Goal: Task Accomplishment & Management: Complete application form

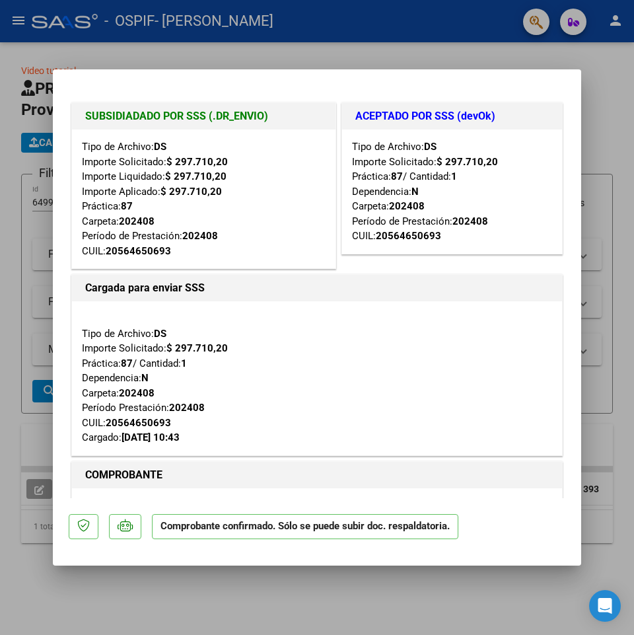
click at [15, 15] on div at bounding box center [317, 317] width 634 height 635
type input "$ 0,00"
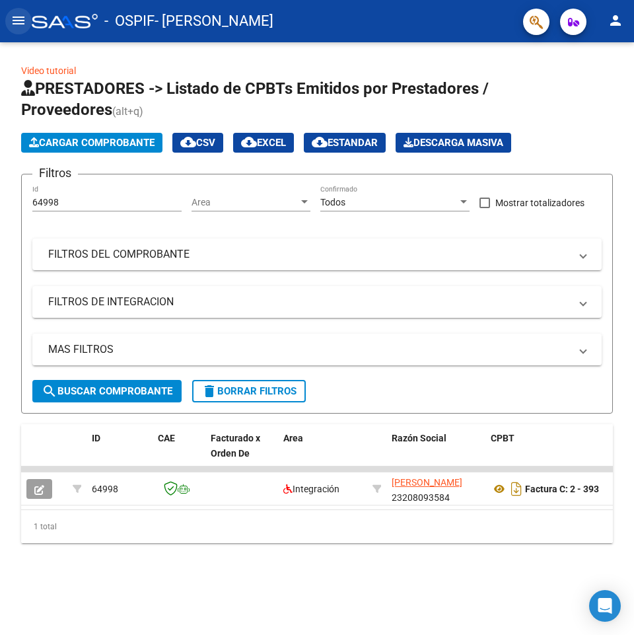
click at [20, 22] on mat-icon "menu" at bounding box center [19, 21] width 16 height 16
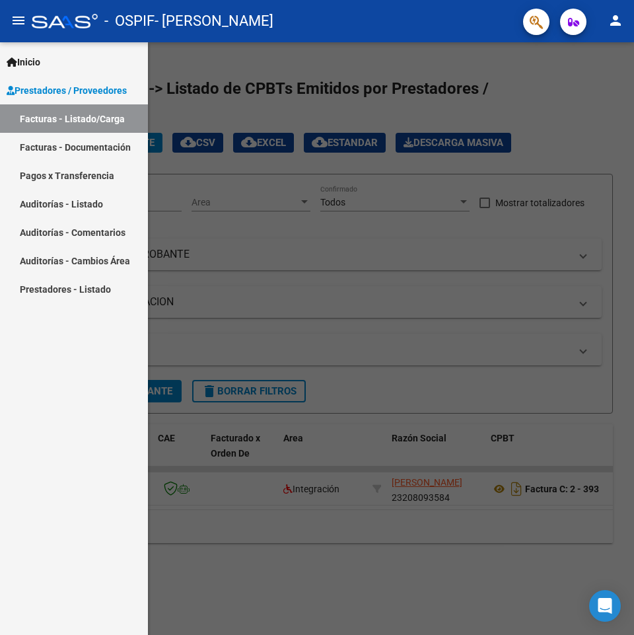
click at [38, 120] on link "Facturas - Listado/Carga" at bounding box center [74, 118] width 148 height 28
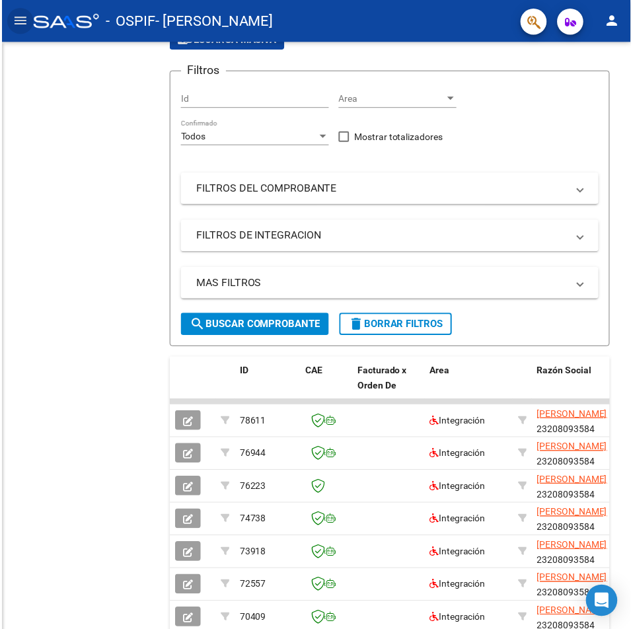
scroll to position [115, 0]
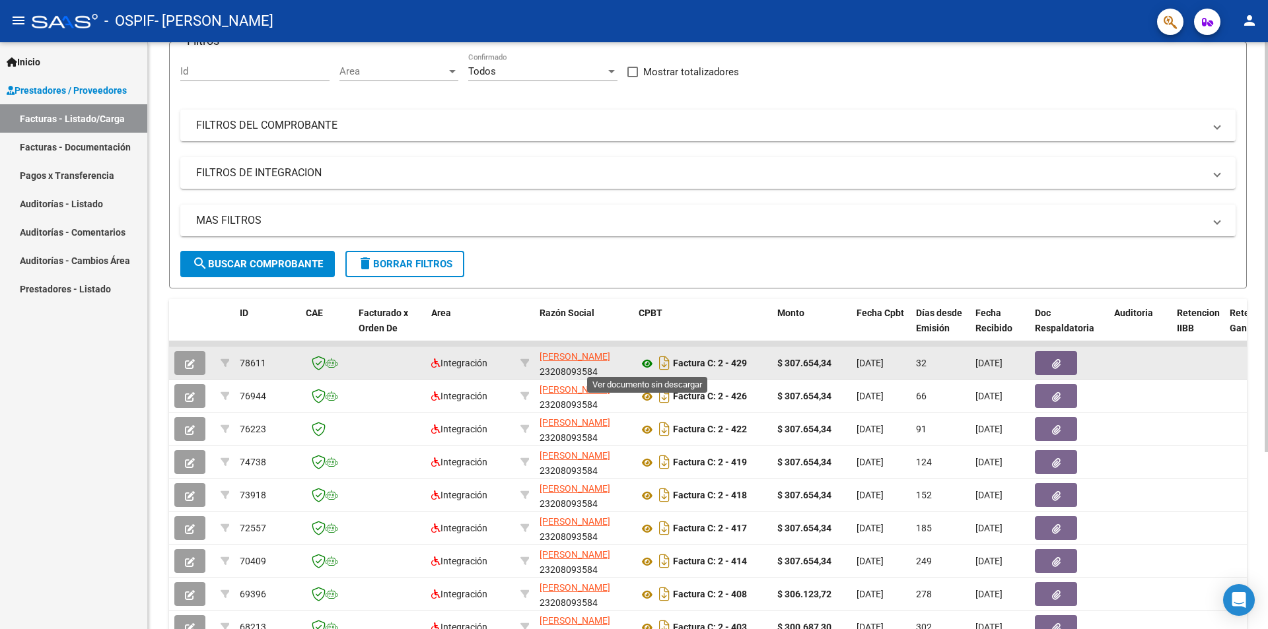
click at [633, 362] on icon at bounding box center [647, 364] width 17 height 16
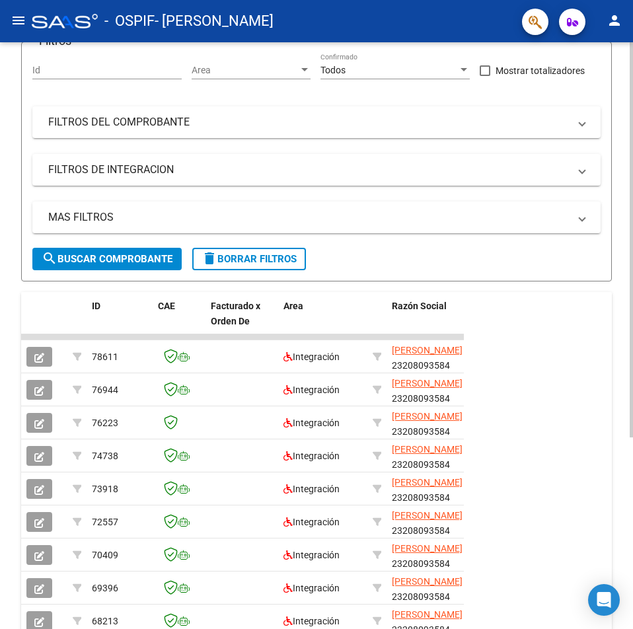
scroll to position [0, 0]
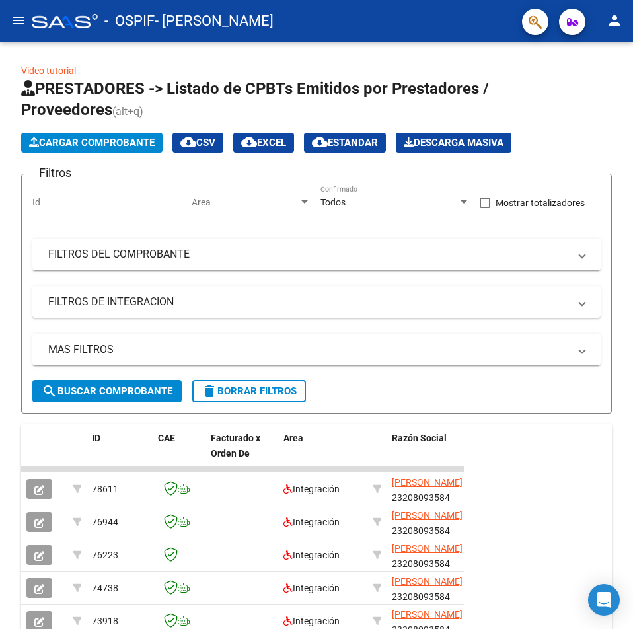
click at [15, 22] on mat-icon "menu" at bounding box center [19, 21] width 16 height 16
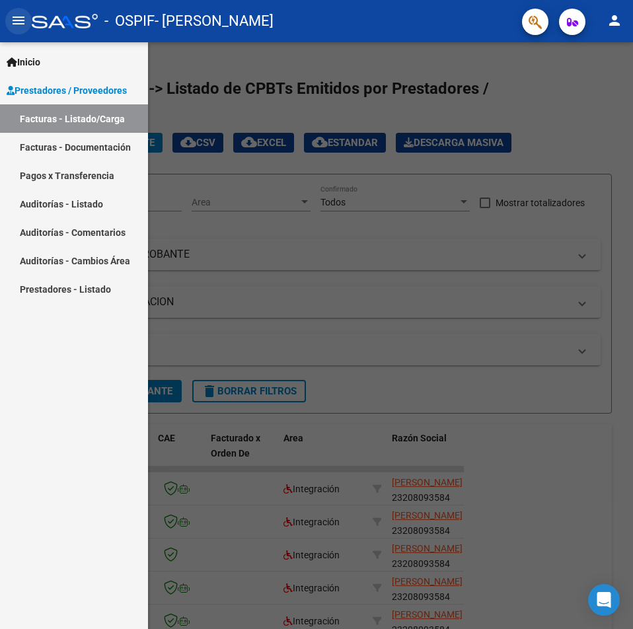
click at [15, 22] on mat-icon "menu" at bounding box center [19, 21] width 16 height 16
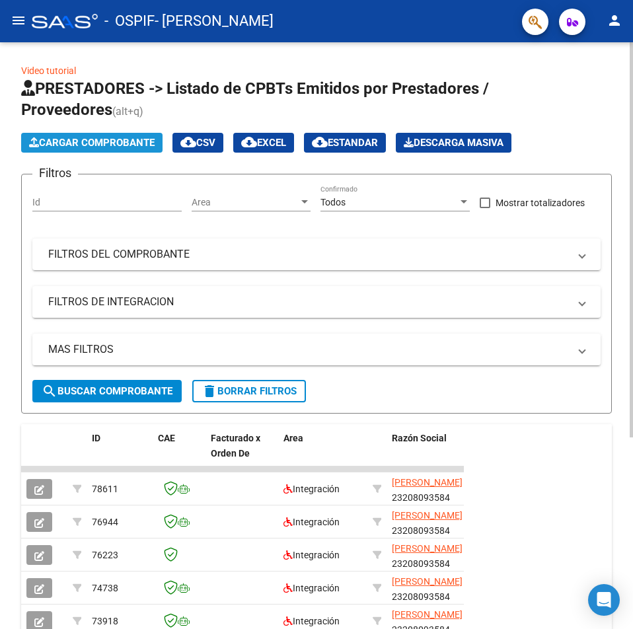
click at [100, 141] on span "Cargar Comprobante" at bounding box center [91, 143] width 125 height 12
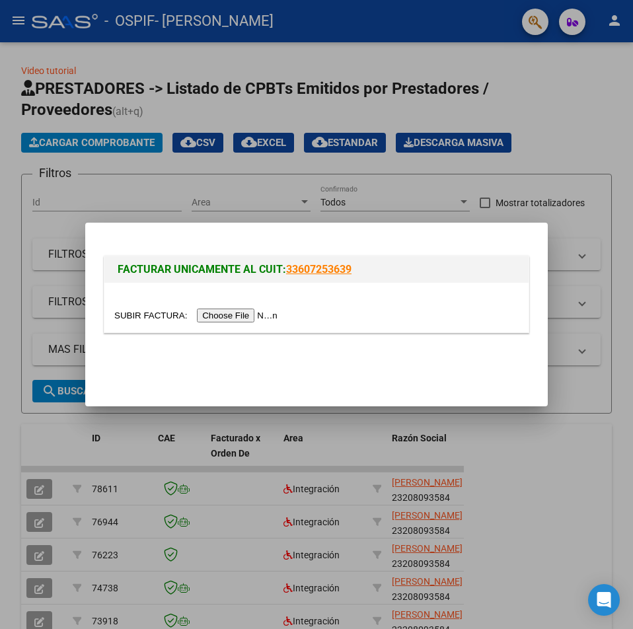
click at [225, 314] on input "file" at bounding box center [197, 315] width 167 height 14
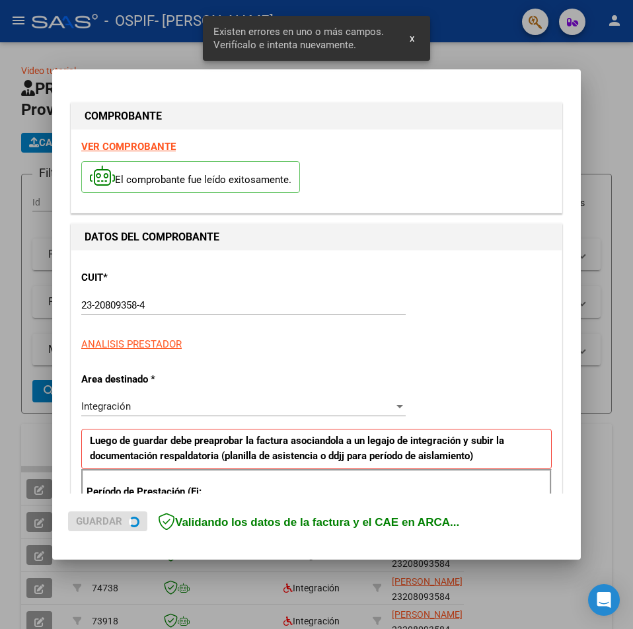
scroll to position [231, 0]
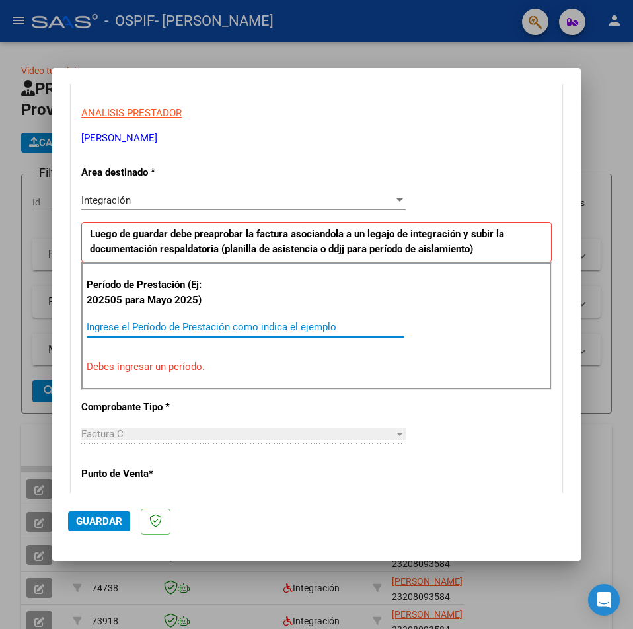
click at [101, 327] on input "Ingrese el Período de Prestación como indica el ejemplo" at bounding box center [245, 327] width 317 height 12
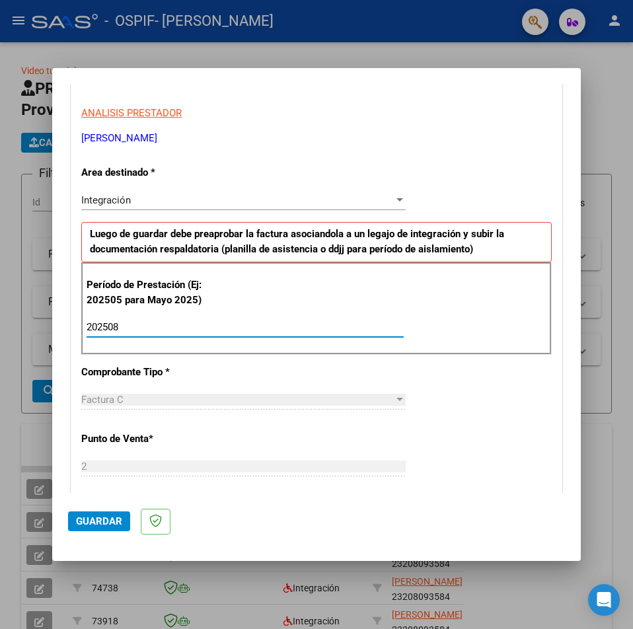
type input "202508"
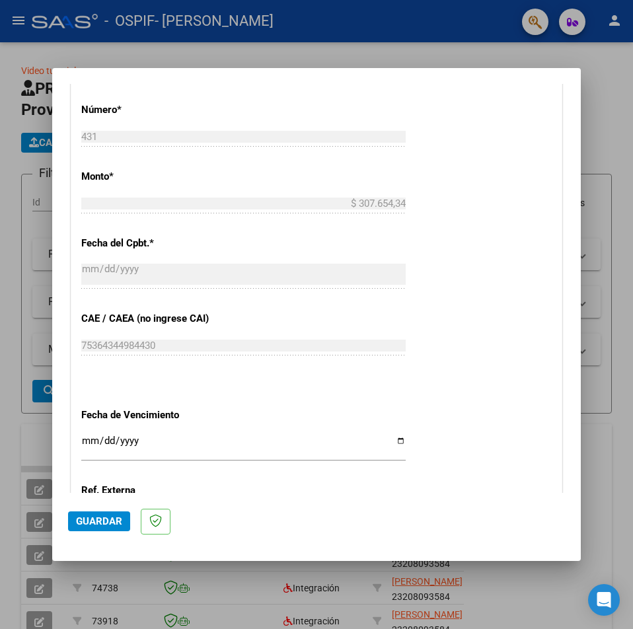
scroll to position [693, 0]
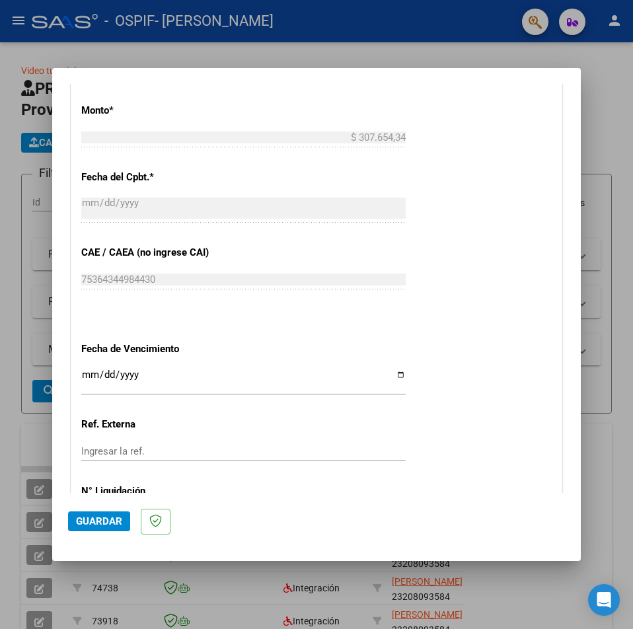
click at [396, 380] on input "Ingresar la fecha" at bounding box center [243, 379] width 324 height 21
click at [92, 374] on input "Ingresar la fecha" at bounding box center [243, 379] width 324 height 21
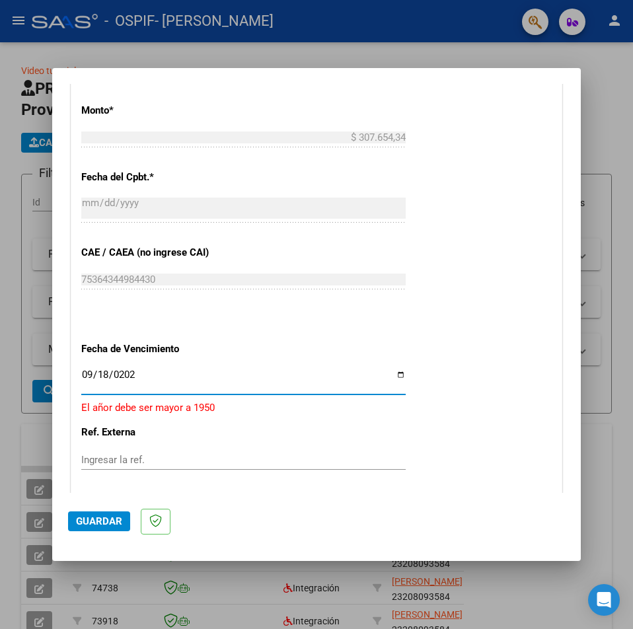
type input "[DATE]"
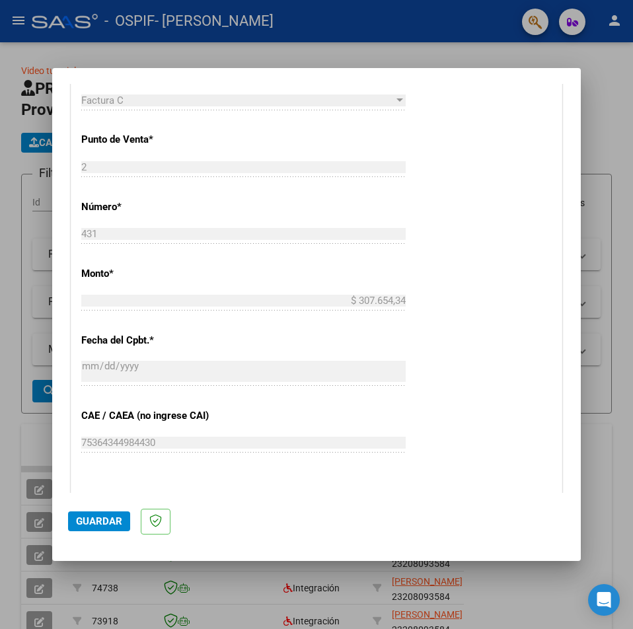
scroll to position [794, 0]
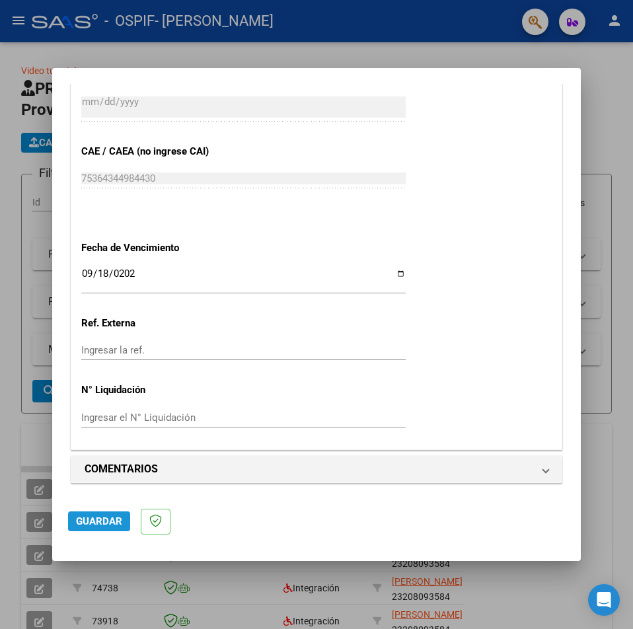
click at [95, 515] on button "Guardar" at bounding box center [99, 521] width 62 height 20
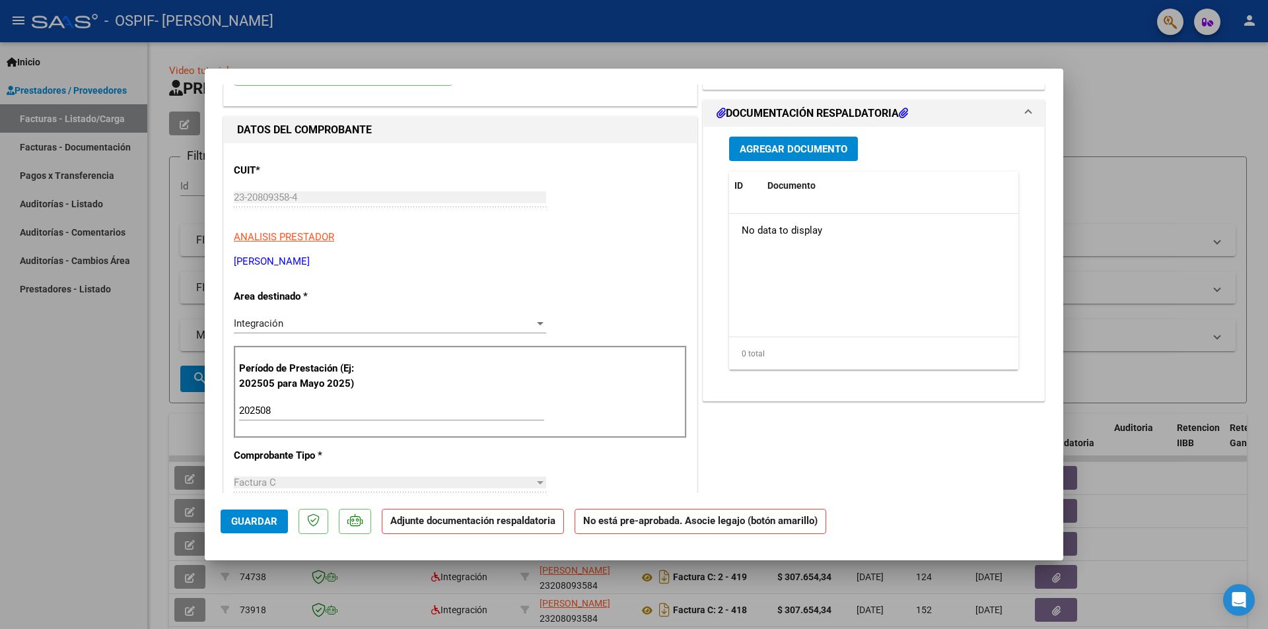
scroll to position [0, 0]
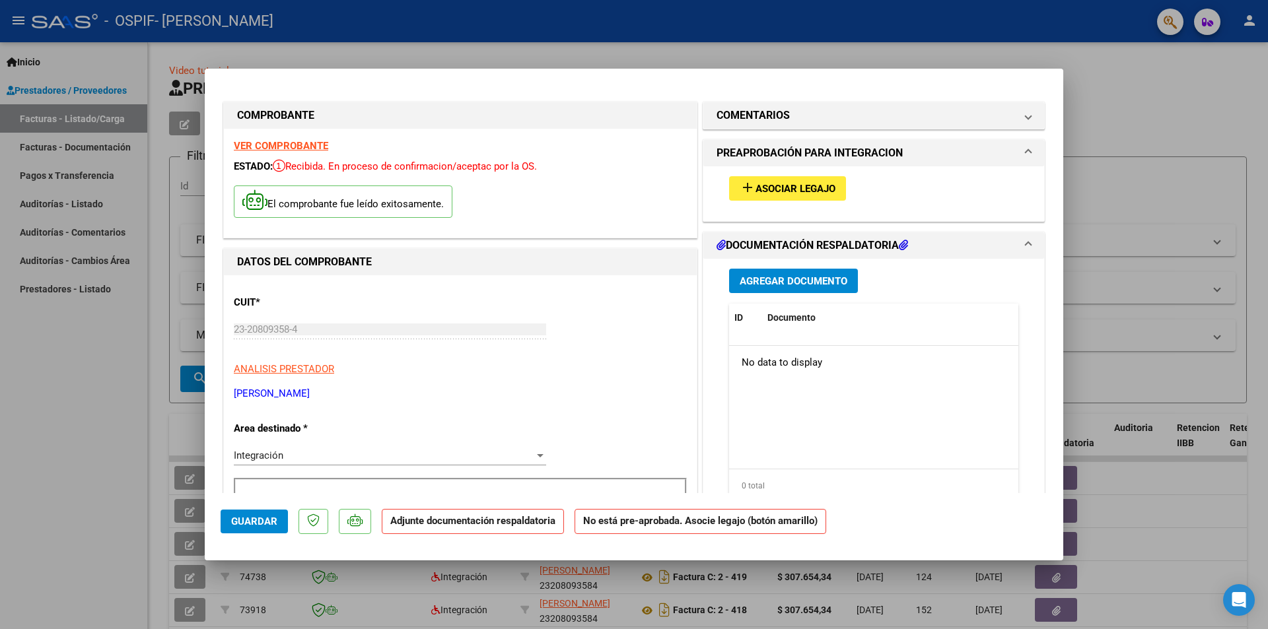
click at [633, 185] on span "Asociar Legajo" at bounding box center [796, 189] width 80 height 12
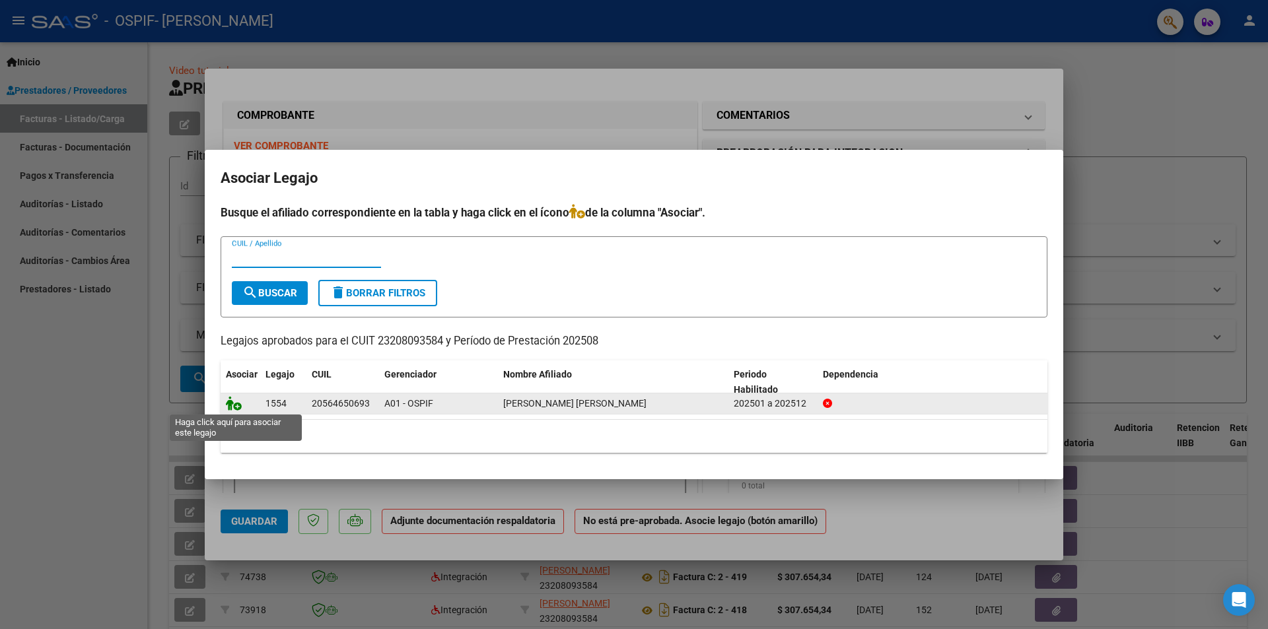
click at [229, 404] on icon at bounding box center [234, 403] width 16 height 15
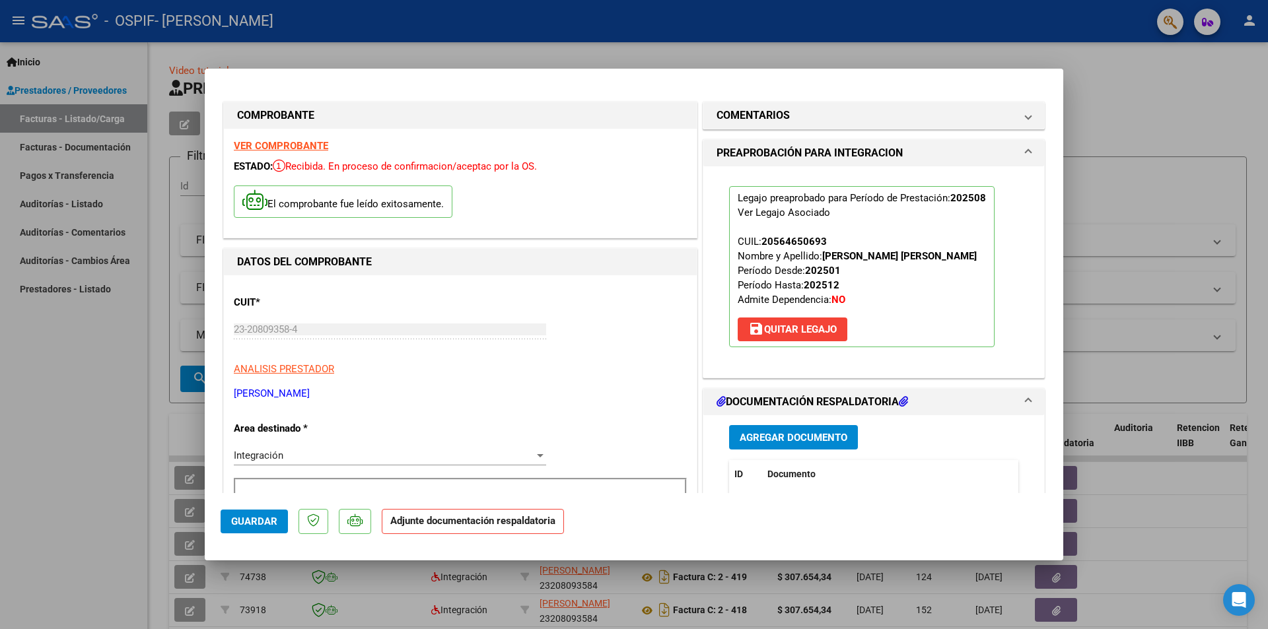
scroll to position [132, 0]
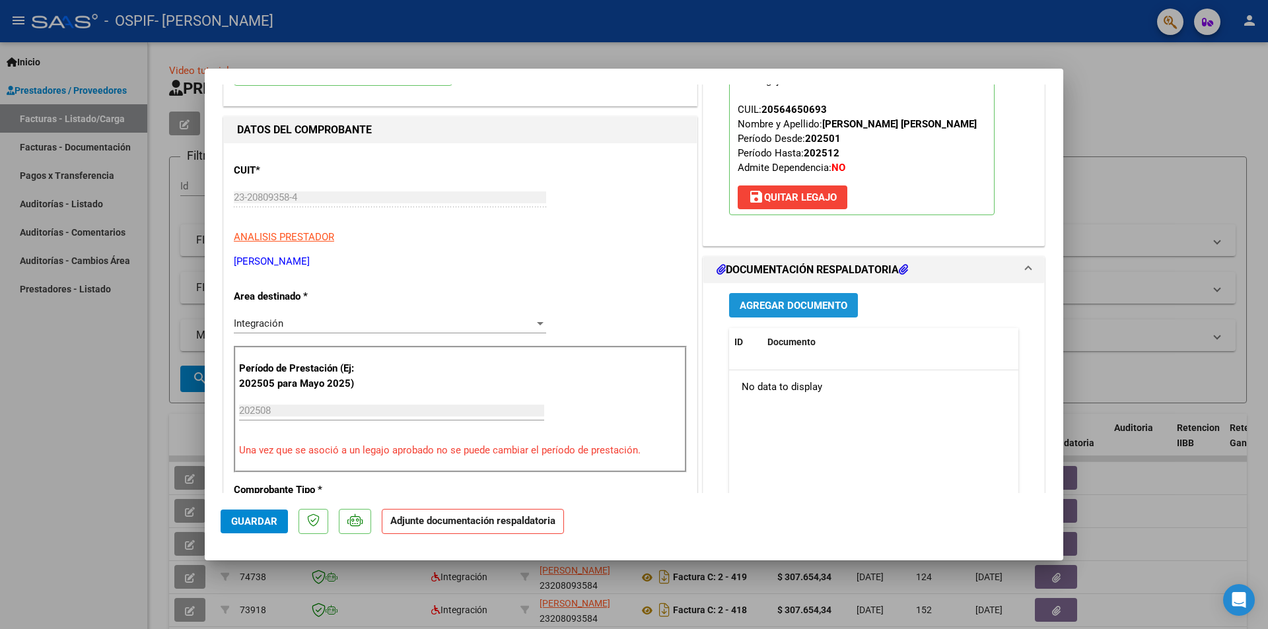
click at [633, 307] on span "Agregar Documento" at bounding box center [794, 306] width 108 height 12
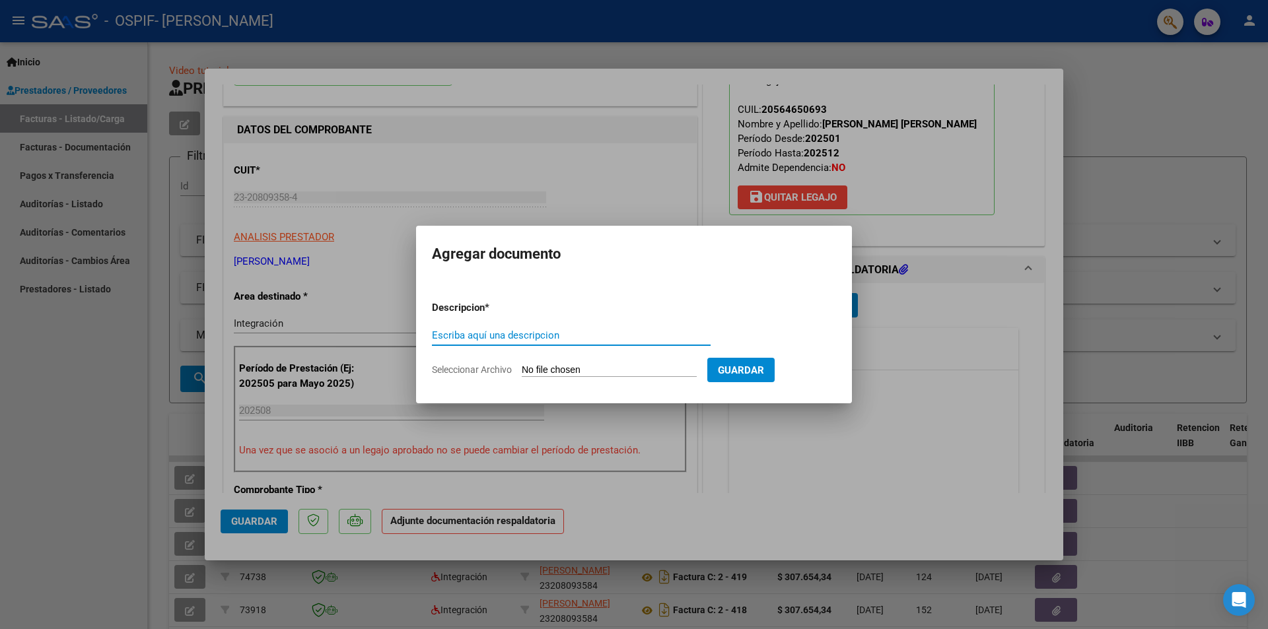
click at [480, 369] on span "Seleccionar Archivo" at bounding box center [472, 370] width 80 height 11
click at [522, 369] on input "Seleccionar Archivo" at bounding box center [609, 371] width 175 height 13
type input "C:\fakepath\Factura [DATE].pdf"
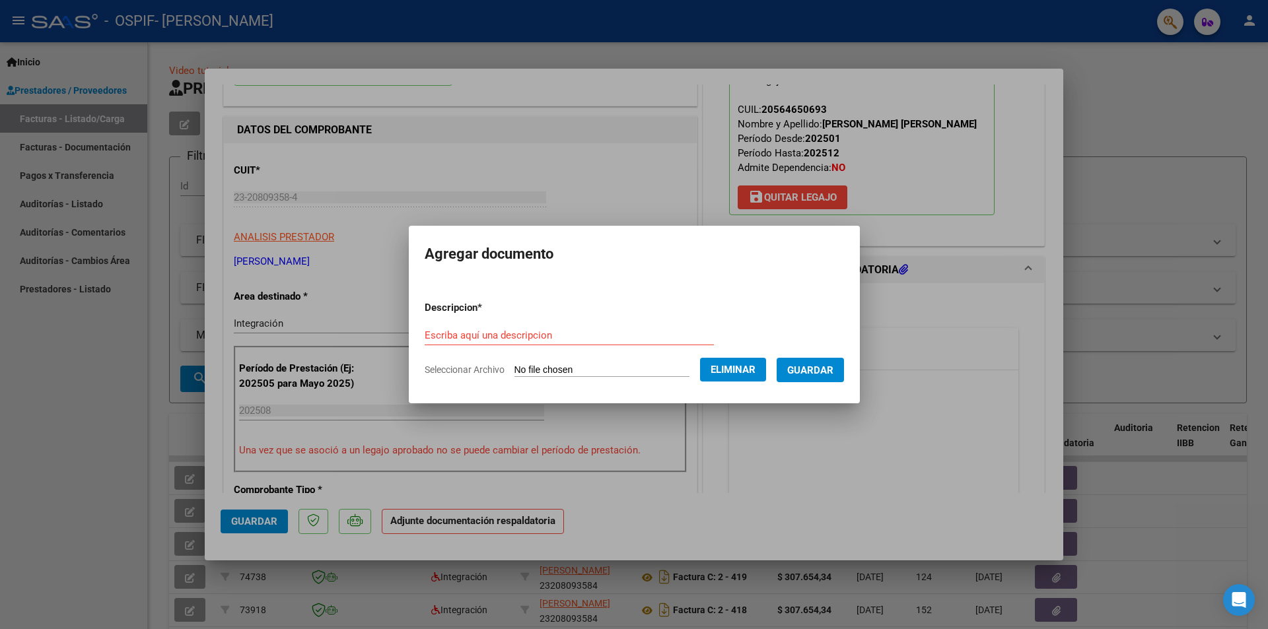
click at [427, 330] on input "Escriba aquí una descripcion" at bounding box center [569, 336] width 289 height 12
type input "Factura [DATE]"
click at [633, 367] on span "Guardar" at bounding box center [810, 371] width 46 height 12
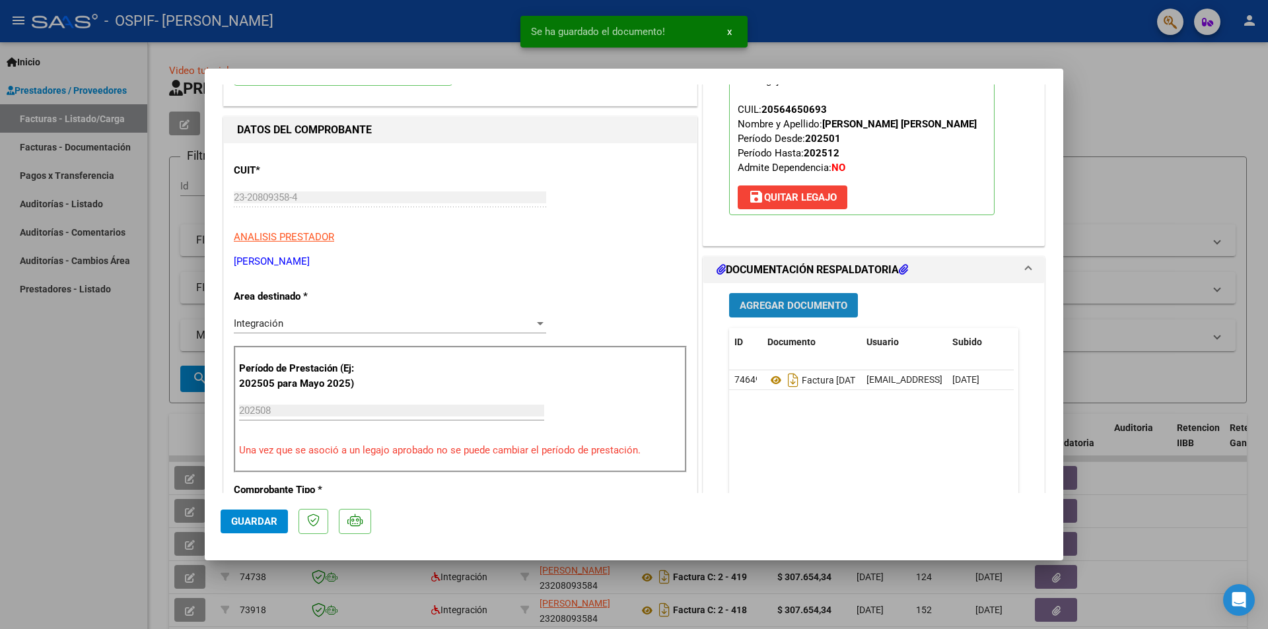
click at [633, 306] on span "Agregar Documento" at bounding box center [794, 306] width 108 height 12
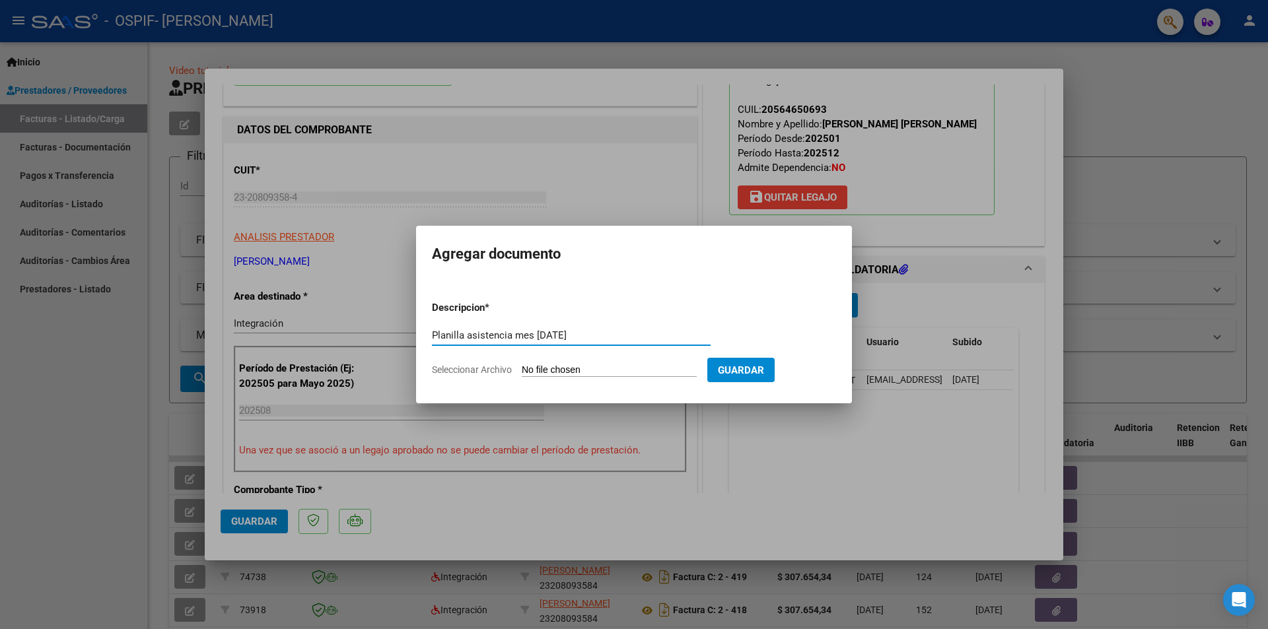
type input "Planilla asistencia mes [DATE]"
click at [494, 370] on span "Seleccionar Archivo" at bounding box center [472, 370] width 80 height 11
click at [522, 370] on input "Seleccionar Archivo" at bounding box center [609, 371] width 175 height 13
type input "C:\fakepath\Planilla asistencia agosto.pdf"
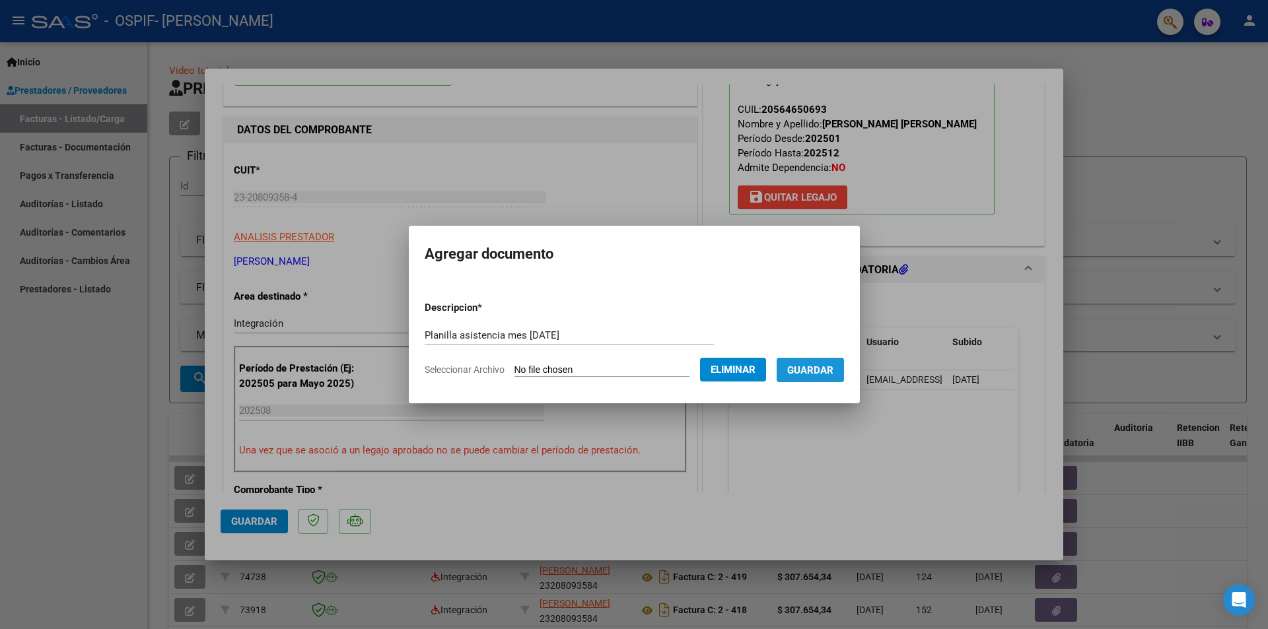
click at [633, 366] on span "Guardar" at bounding box center [810, 371] width 46 height 12
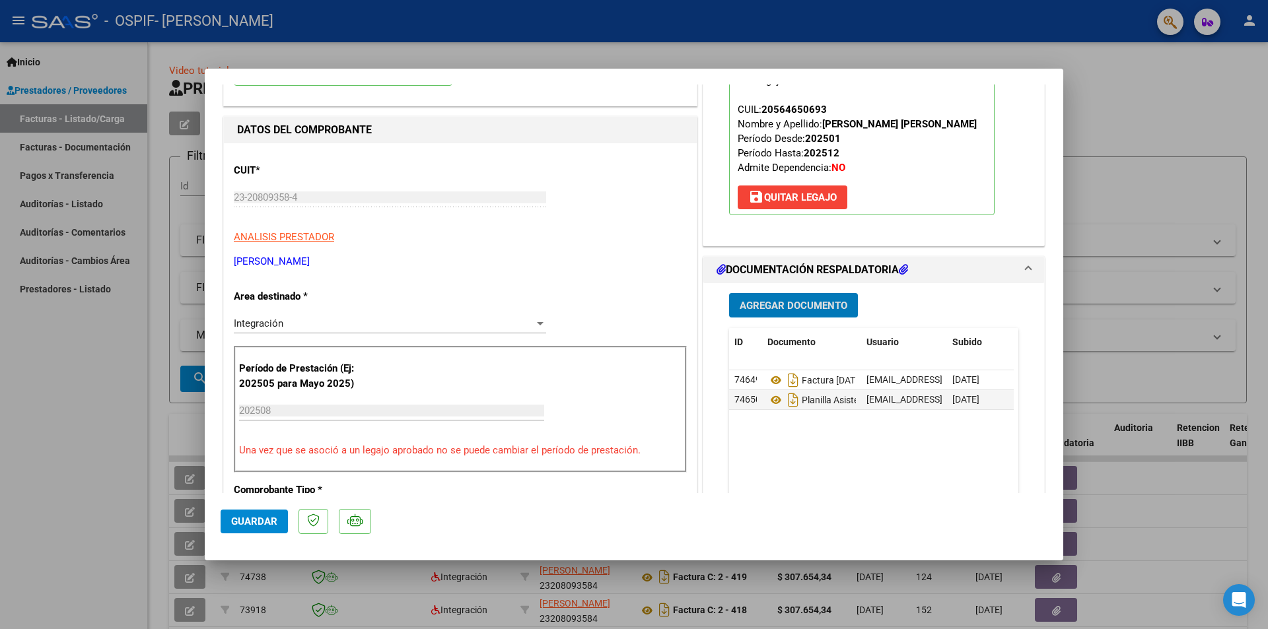
click at [249, 515] on button "Guardar" at bounding box center [254, 522] width 67 height 24
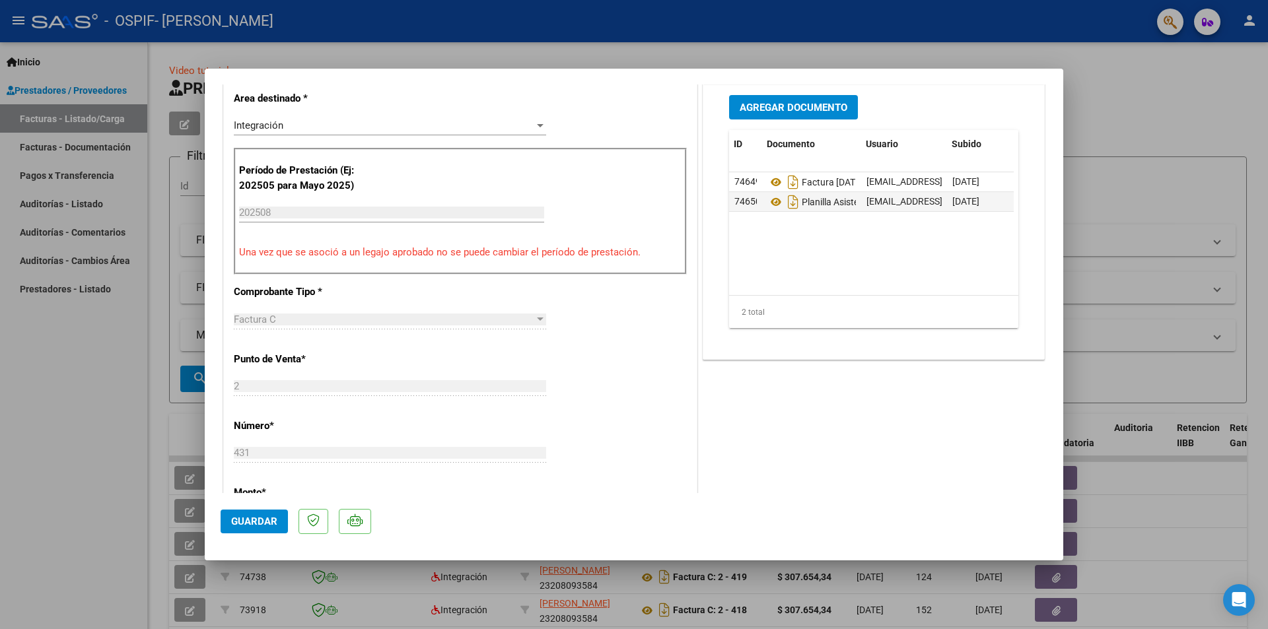
scroll to position [0, 65]
click at [248, 521] on span "Guardar" at bounding box center [254, 522] width 46 height 12
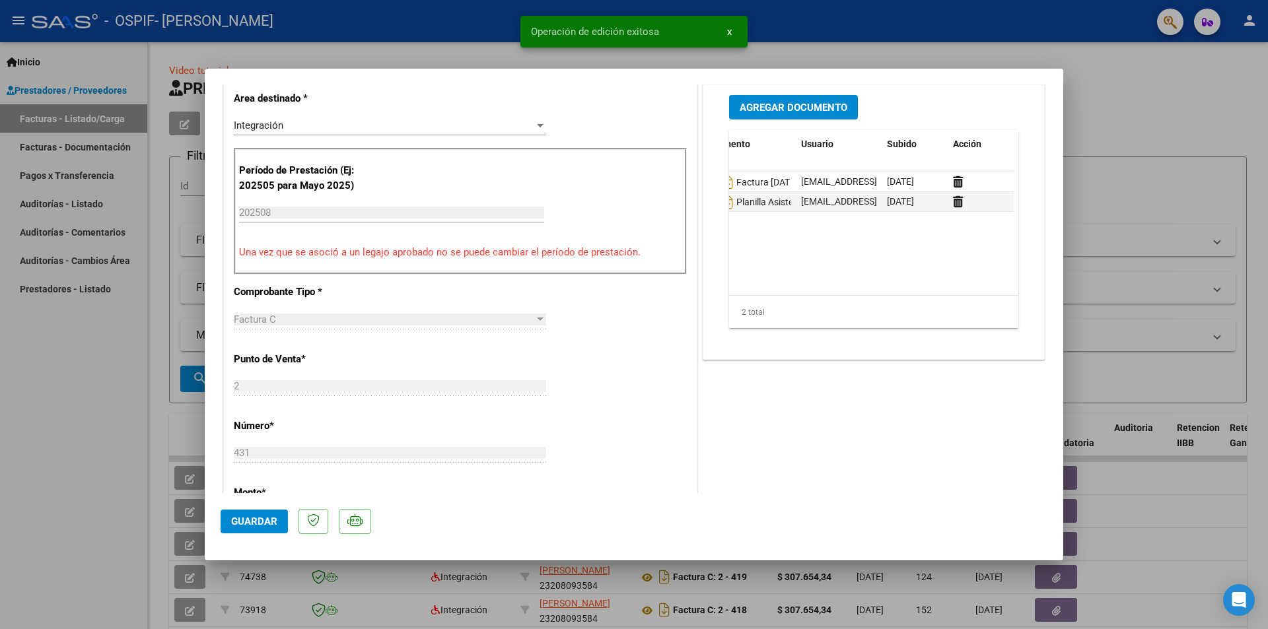
click at [633, 65] on div at bounding box center [634, 314] width 1268 height 629
